Goal: Find specific page/section: Find specific page/section

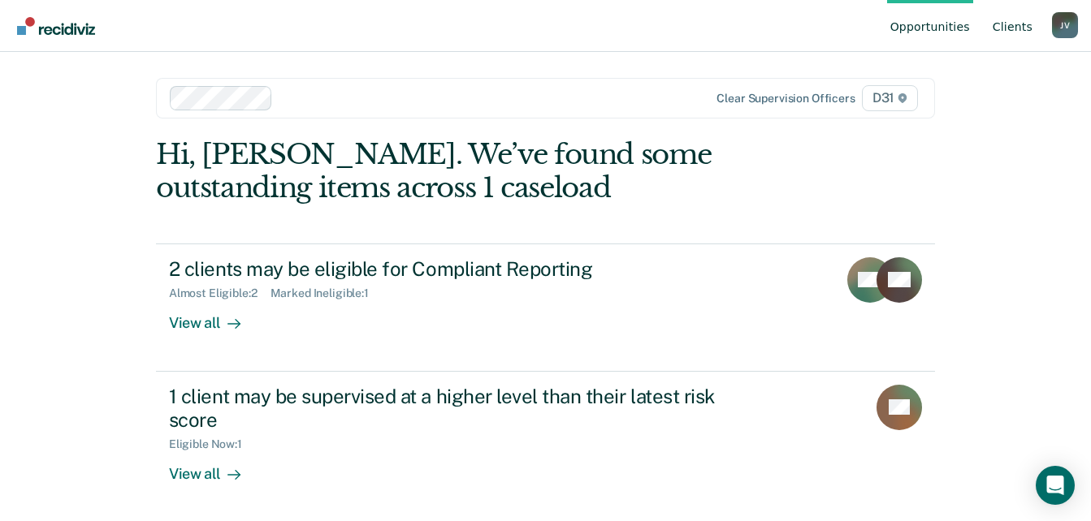
click at [1013, 26] on link "Client s" at bounding box center [1012, 26] width 46 height 52
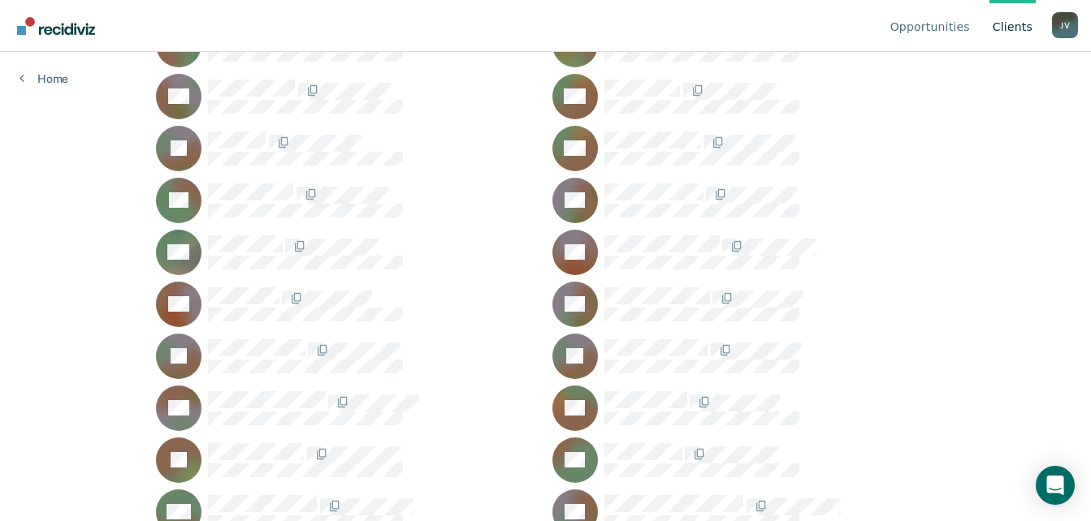
scroll to position [2842, 0]
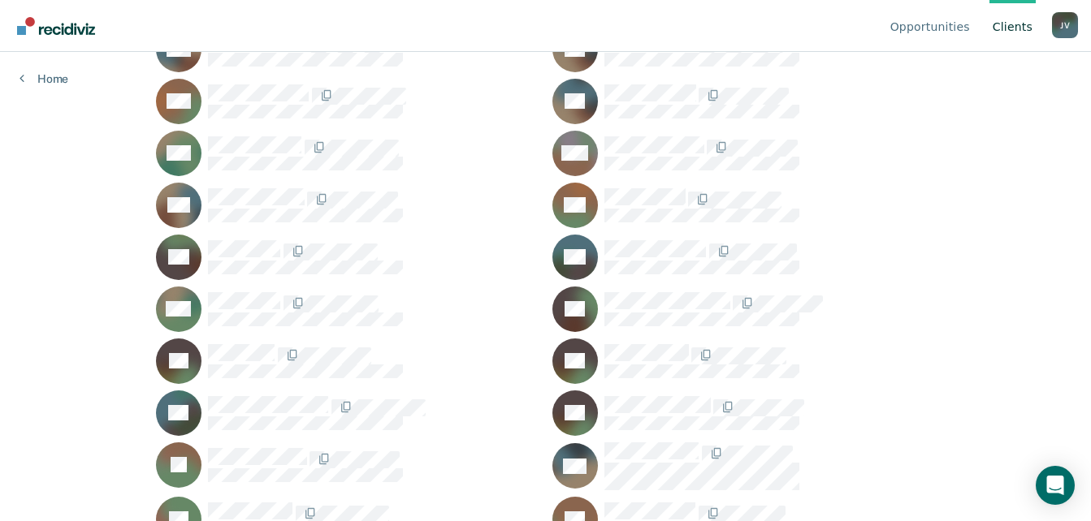
scroll to position [2436, 0]
